Goal: Information Seeking & Learning: Understand process/instructions

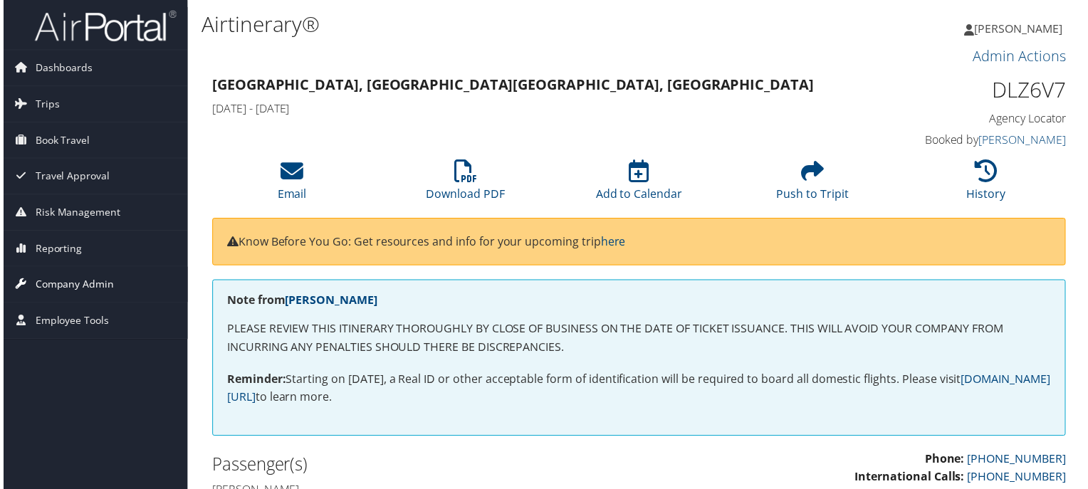
click at [73, 282] on span "Company Admin" at bounding box center [71, 286] width 79 height 36
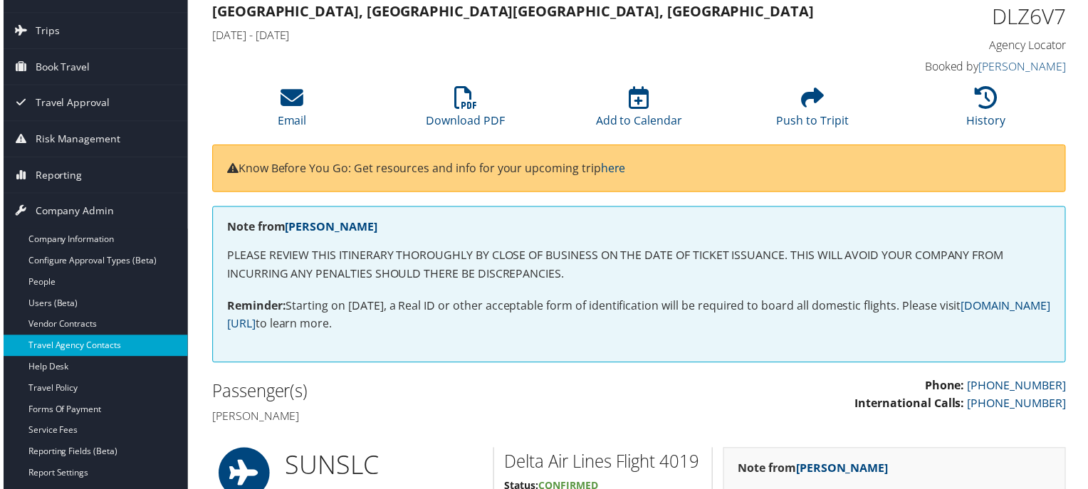
scroll to position [142, 0]
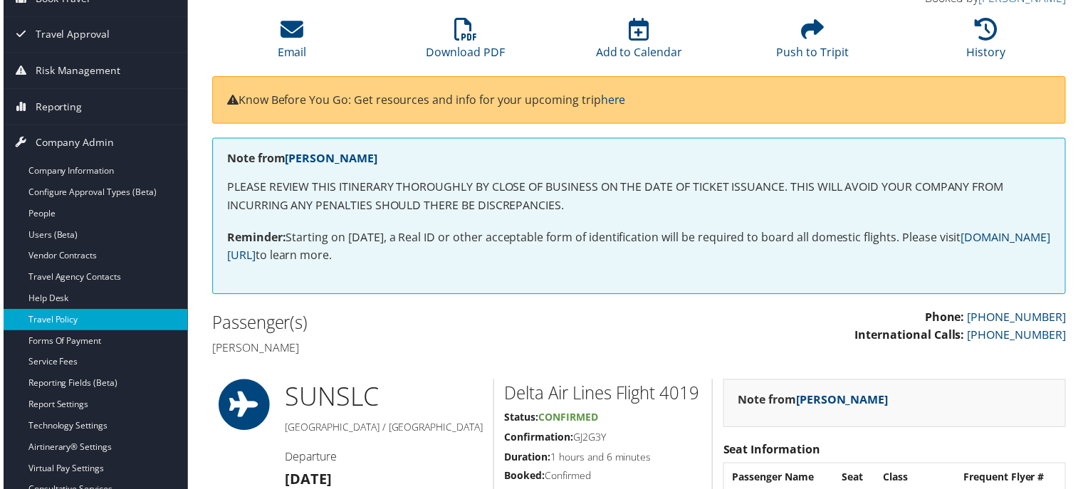
click at [68, 325] on link "Travel Policy" at bounding box center [92, 321] width 185 height 21
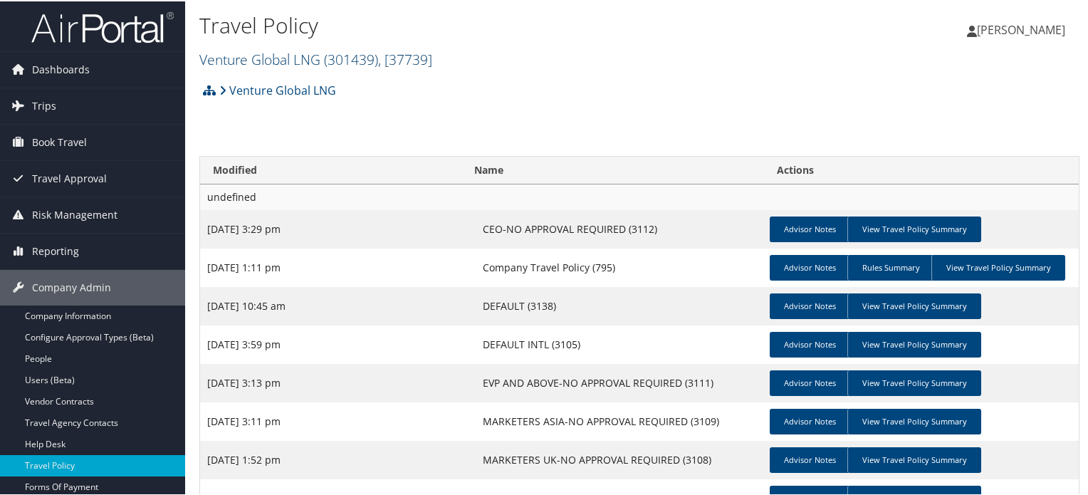
click at [377, 63] on span "( 301439 )" at bounding box center [351, 57] width 54 height 19
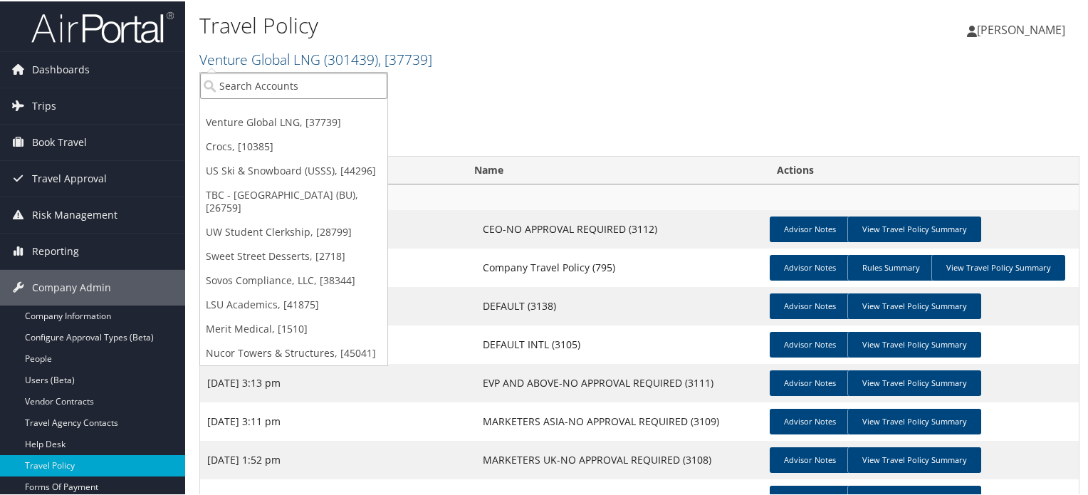
click at [306, 89] on input "search" at bounding box center [293, 84] width 187 height 26
type input "QUO"
drag, startPoint x: 283, startPoint y: 85, endPoint x: 187, endPoint y: 81, distance: 95.5
click at [187, 81] on div "Travel Policy Venture Global LNG ( 301439 ) , [ 37739 ] Venture Global LNG Croc…" at bounding box center [639, 309] width 908 height 618
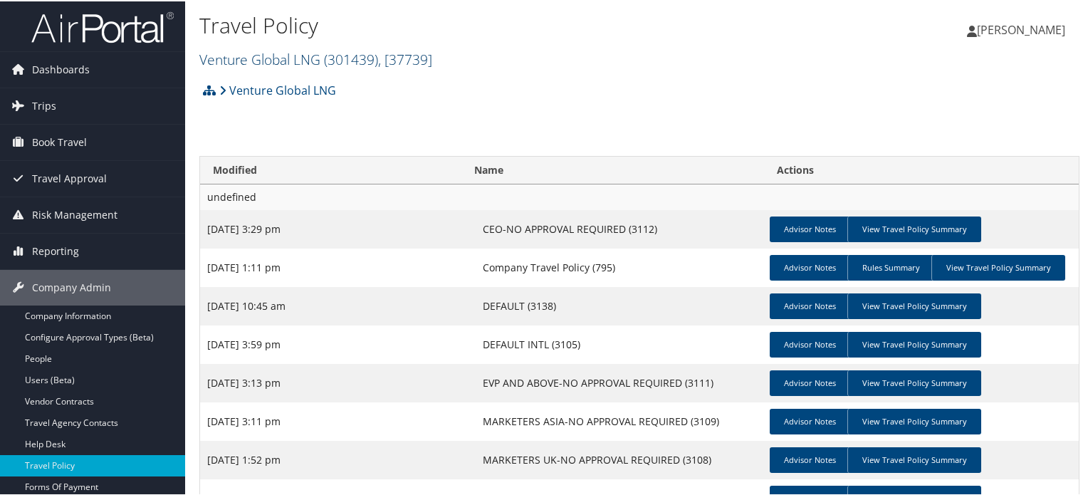
click at [320, 53] on link "Venture Global LNG ( 301439 ) , [ 37739 ]" at bounding box center [315, 57] width 233 height 19
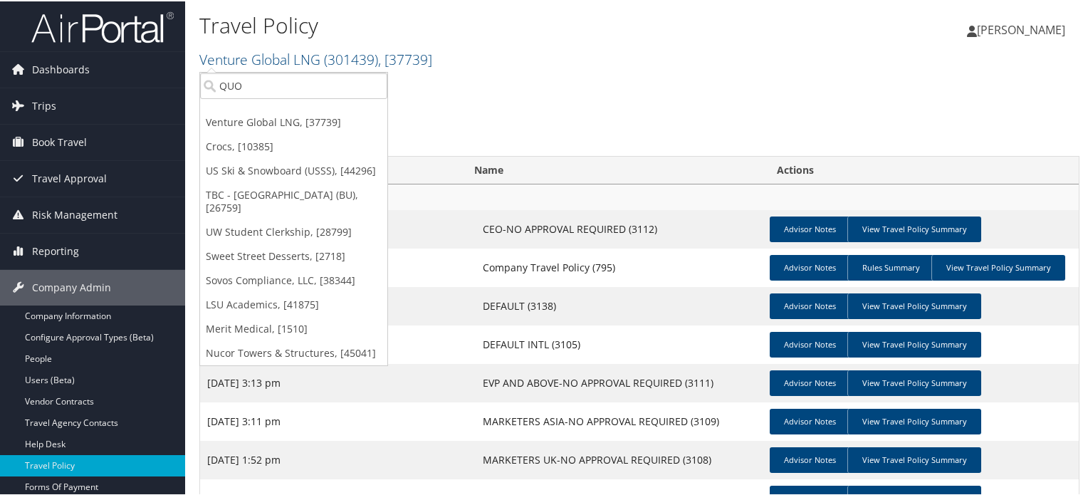
click at [285, 99] on ul "QUO Venture Global LNG, [37739] Crocs, [10385] US Ski & Snowboard (USSS), [4429…" at bounding box center [293, 217] width 189 height 294
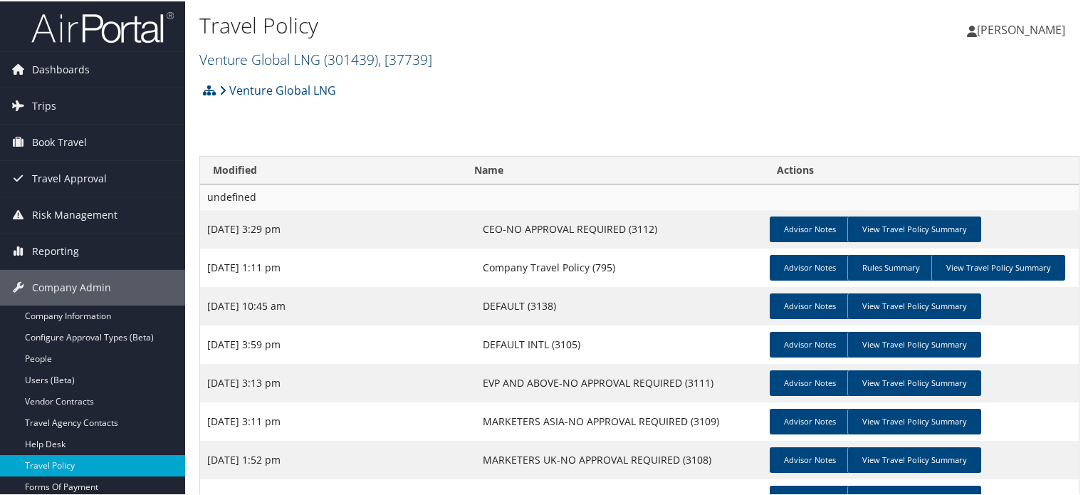
click at [303, 57] on link "Venture Global LNG ( 301439 ) , [ 37739 ]" at bounding box center [315, 57] width 233 height 19
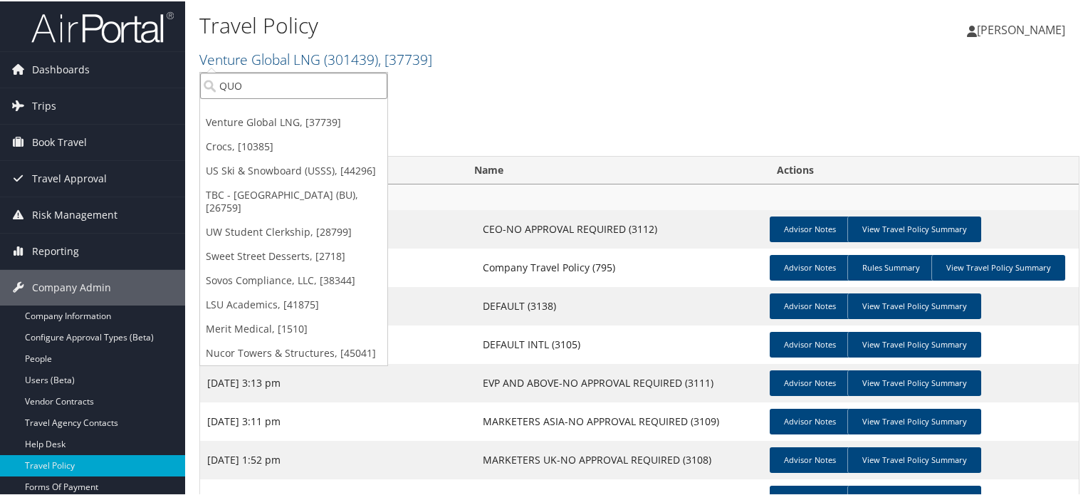
click at [290, 85] on input "QUO" at bounding box center [293, 84] width 187 height 26
type input "BOURN"
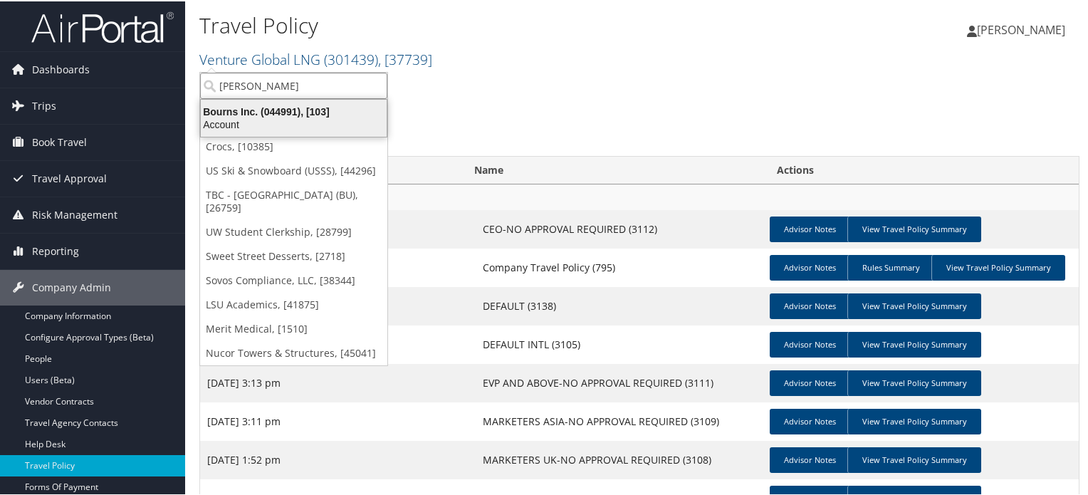
click at [283, 106] on div "Bourns Inc. (044991), [103]" at bounding box center [293, 110] width 203 height 13
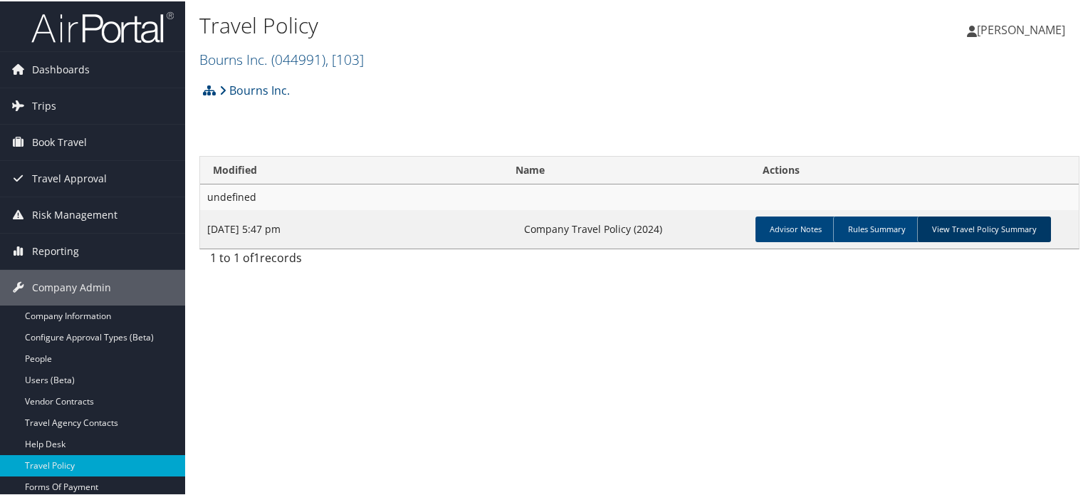
click at [975, 224] on link "View Travel Policy Summary" at bounding box center [984, 228] width 134 height 26
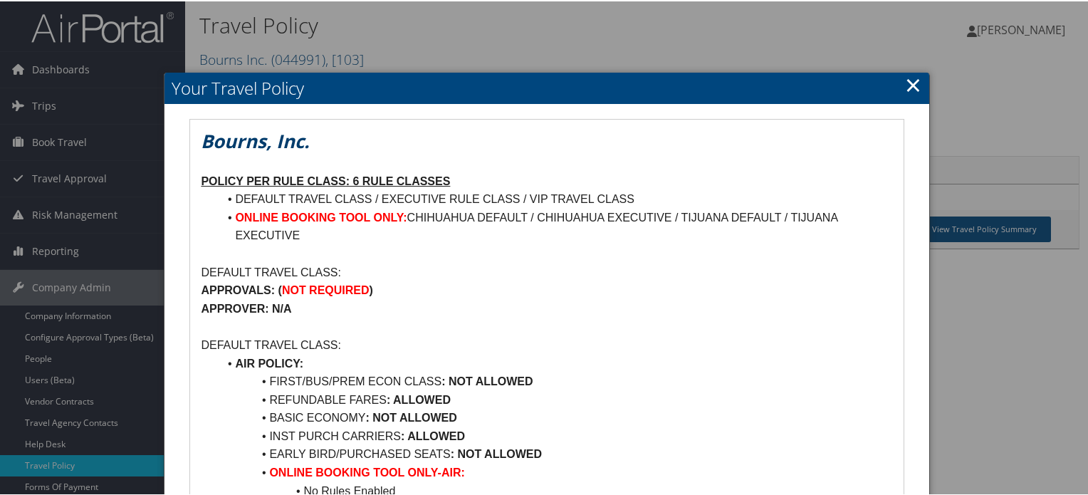
click at [908, 82] on link "×" at bounding box center [913, 83] width 16 height 28
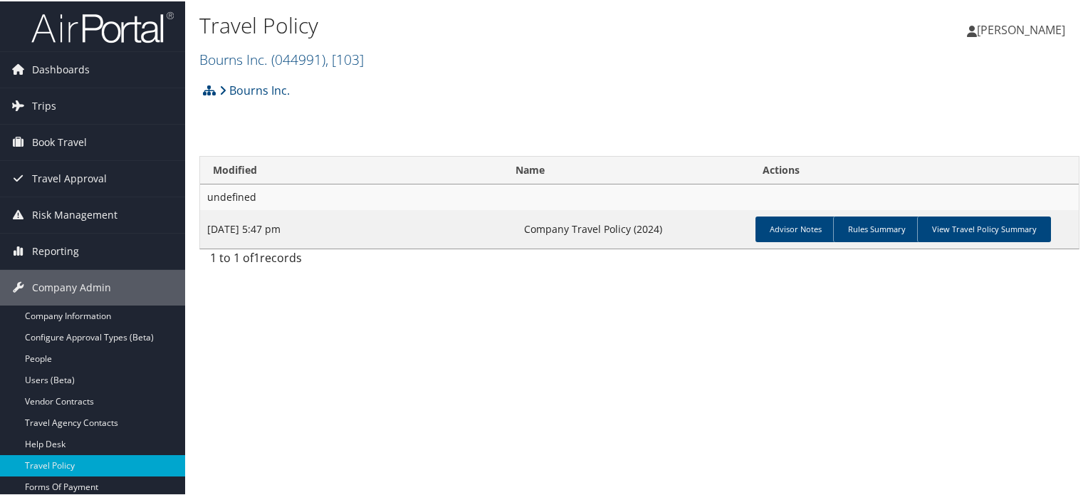
click at [632, 110] on div "Bourns Inc. Account Structure Bourns Inc. (044991) ACTIVE Create Child × Create…" at bounding box center [639, 94] width 880 height 38
